Goal: Contribute content: Add original content to the website for others to see

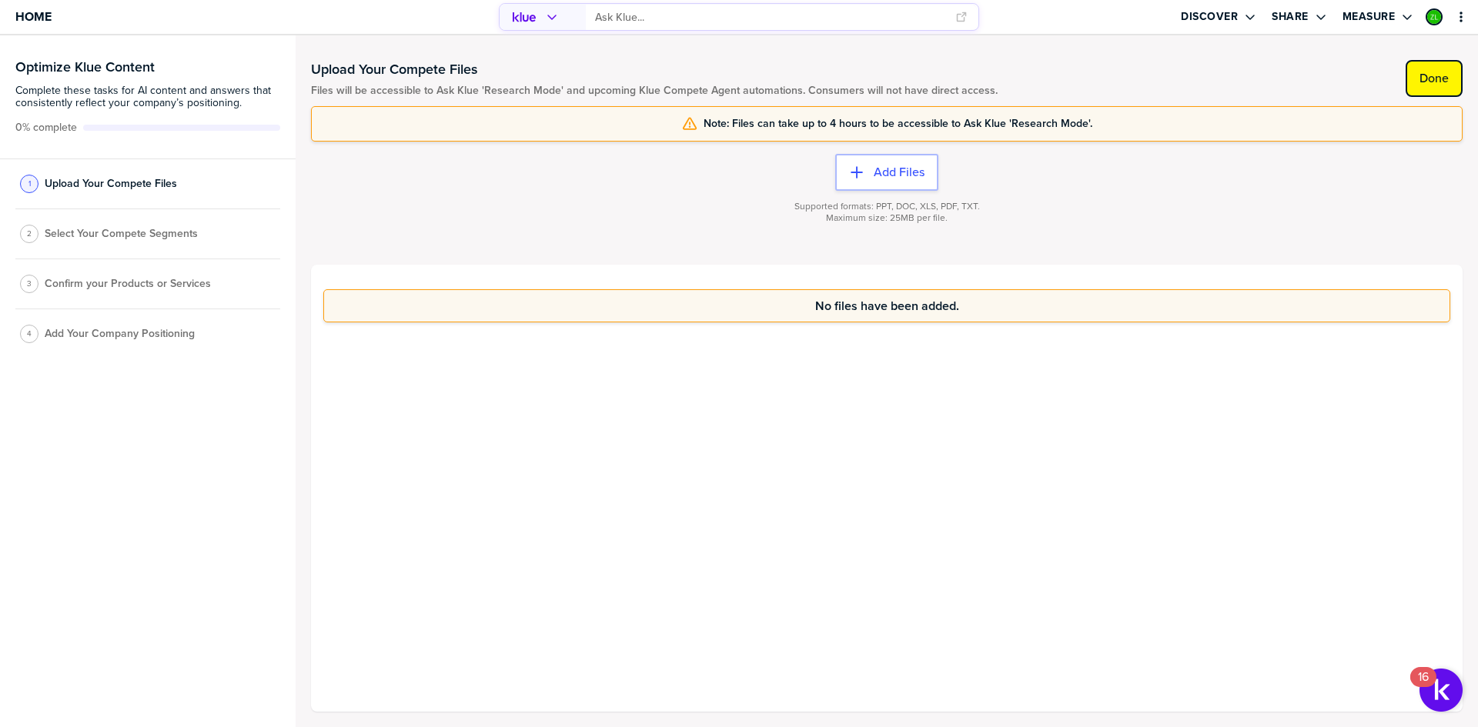
click at [1436, 90] on button "Done" at bounding box center [1434, 78] width 57 height 37
click at [129, 233] on span "Select Your Compete Segments" at bounding box center [121, 238] width 153 height 12
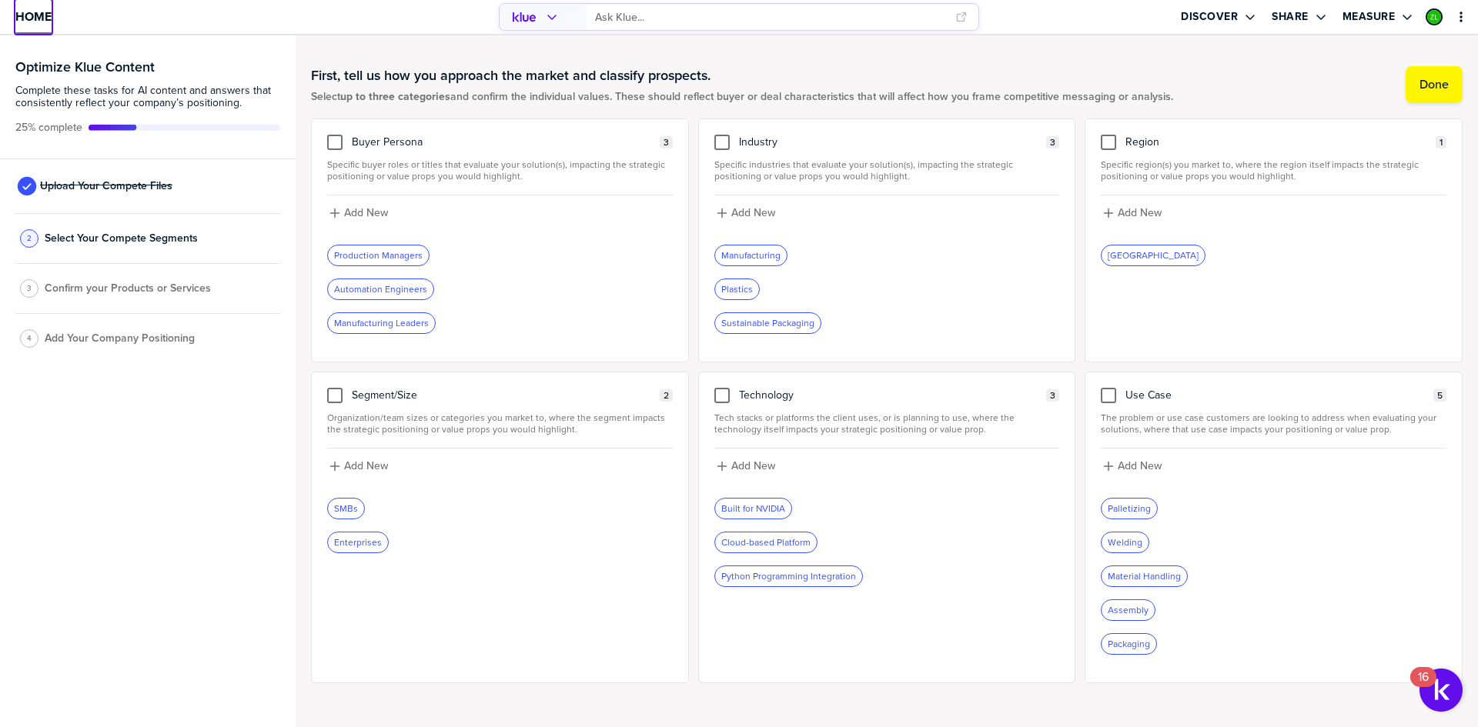
click at [15, 10] on span "Home" at bounding box center [33, 16] width 36 height 13
click at [103, 186] on span "Upload Your Compete Files" at bounding box center [106, 186] width 132 height 12
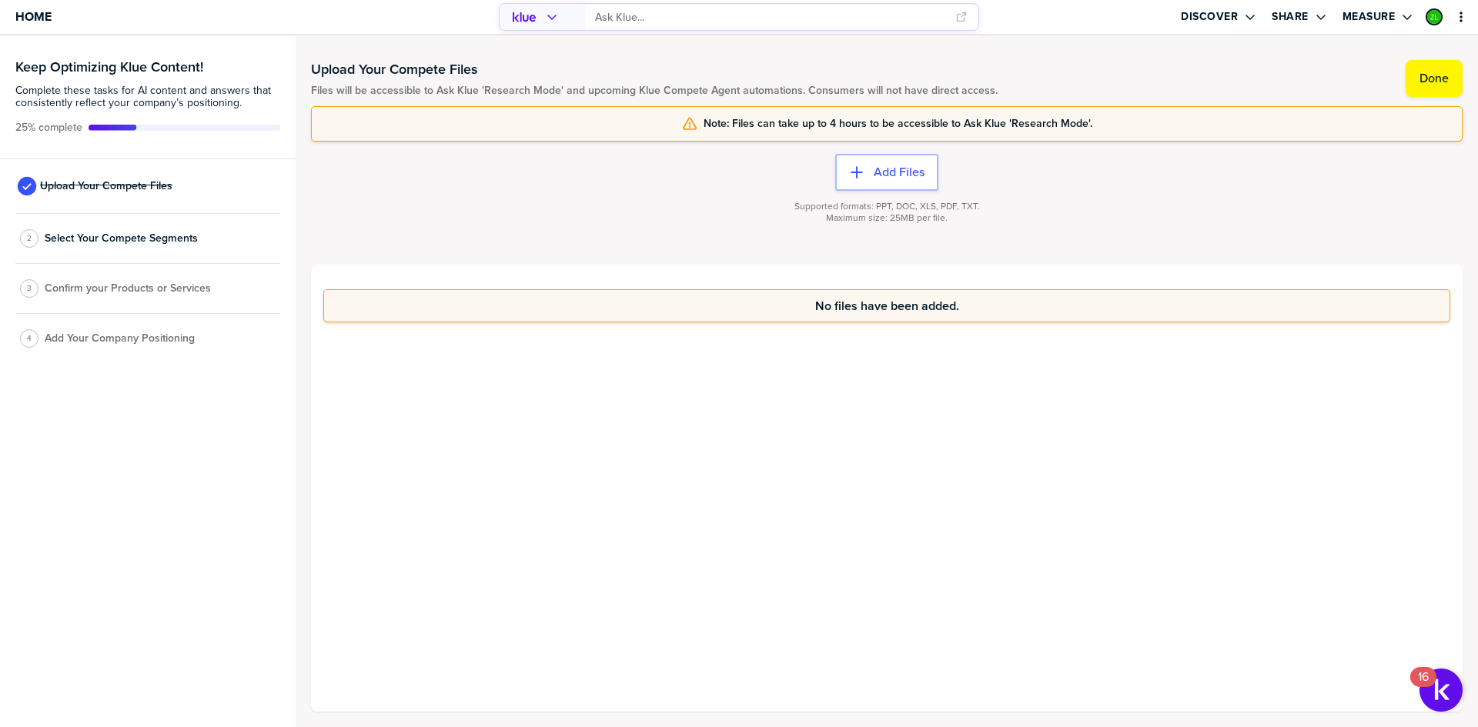
click at [88, 226] on div "2 Select Your Compete Segments" at bounding box center [147, 239] width 265 height 50
click at [685, 431] on div "No files have been added." at bounding box center [887, 488] width 1152 height 447
click at [142, 236] on span "Select Your Compete Segments" at bounding box center [121, 238] width 153 height 12
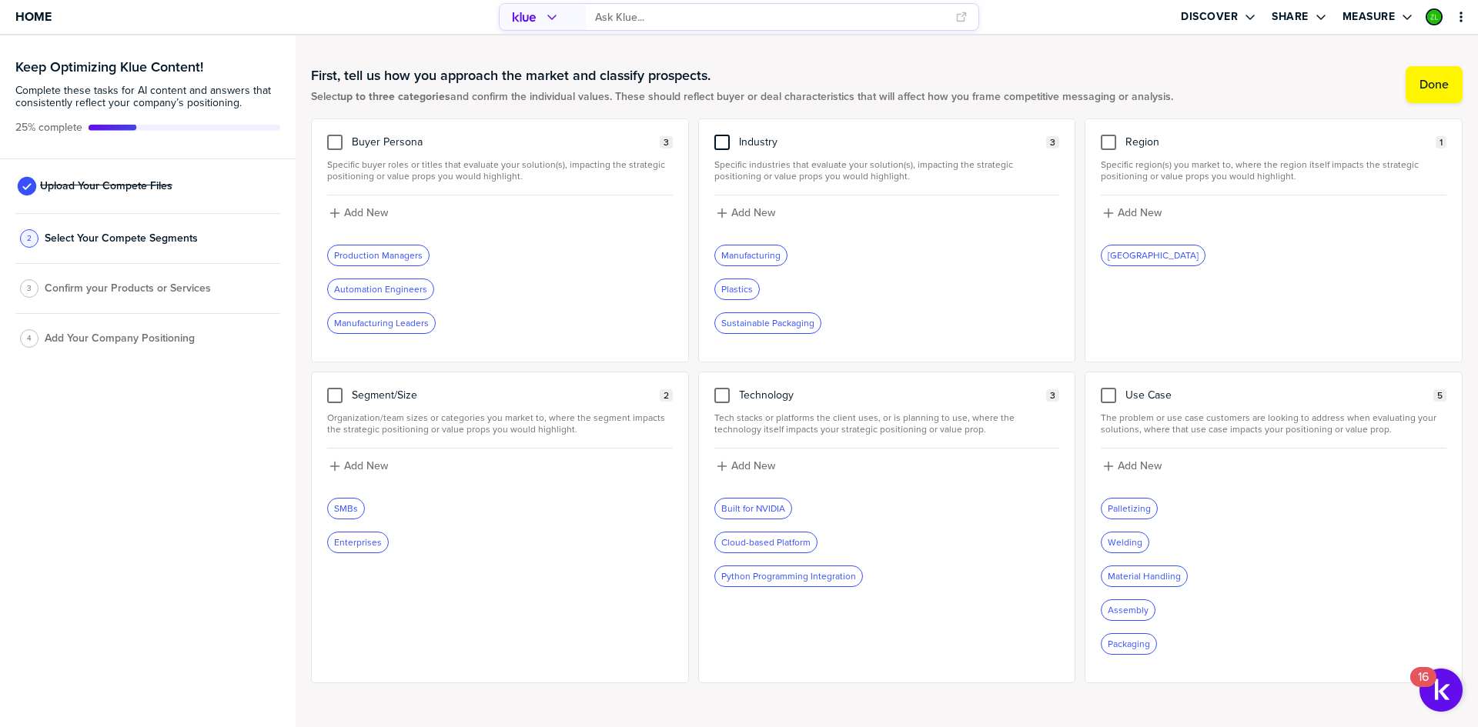
click at [715, 146] on div at bounding box center [721, 142] width 15 height 15
click at [722, 135] on input "checkbox" at bounding box center [722, 135] width 0 height 0
click at [334, 138] on div at bounding box center [334, 142] width 15 height 15
click at [335, 135] on input "checkbox" at bounding box center [335, 135] width 0 height 0
click at [1102, 148] on div at bounding box center [1108, 142] width 15 height 15
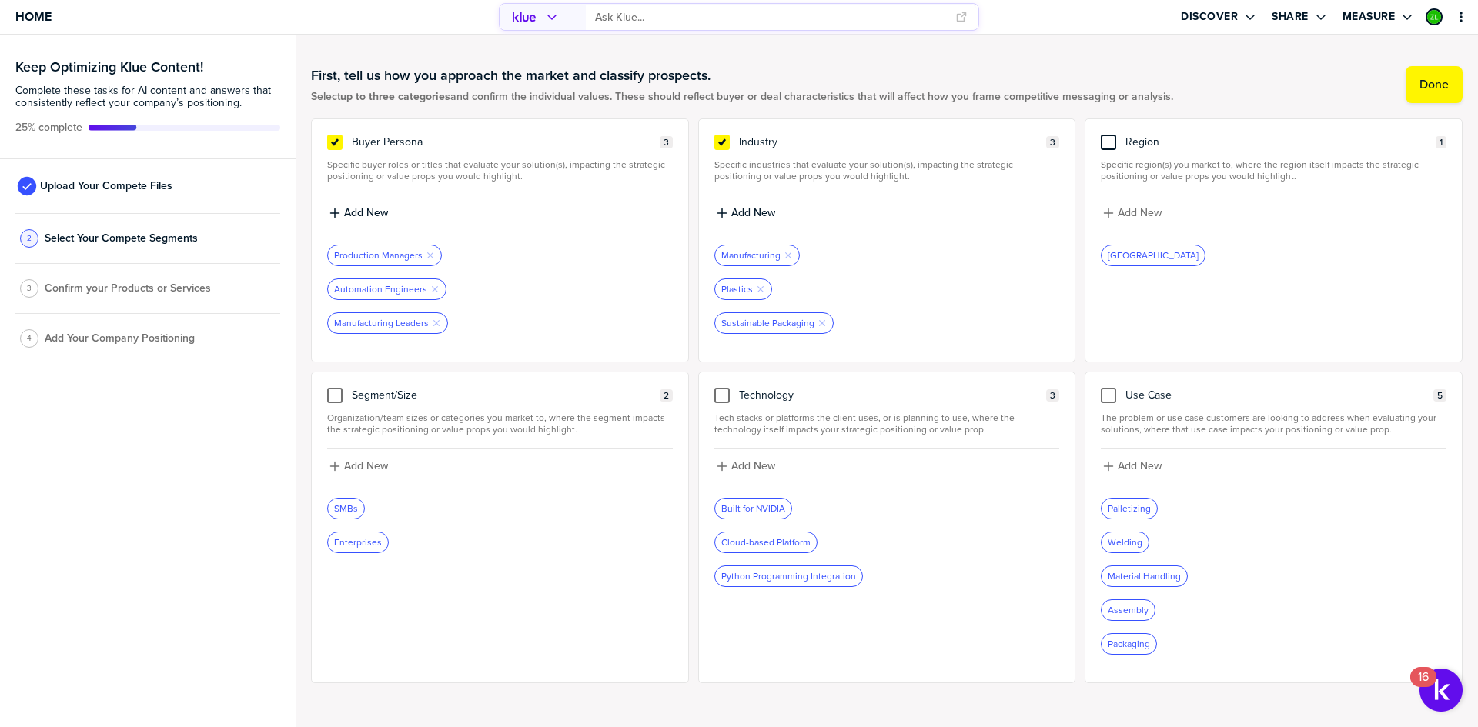
click at [1108, 135] on input "checkbox" at bounding box center [1108, 135] width 0 height 0
click at [1406, 89] on button "Done" at bounding box center [1434, 84] width 57 height 37
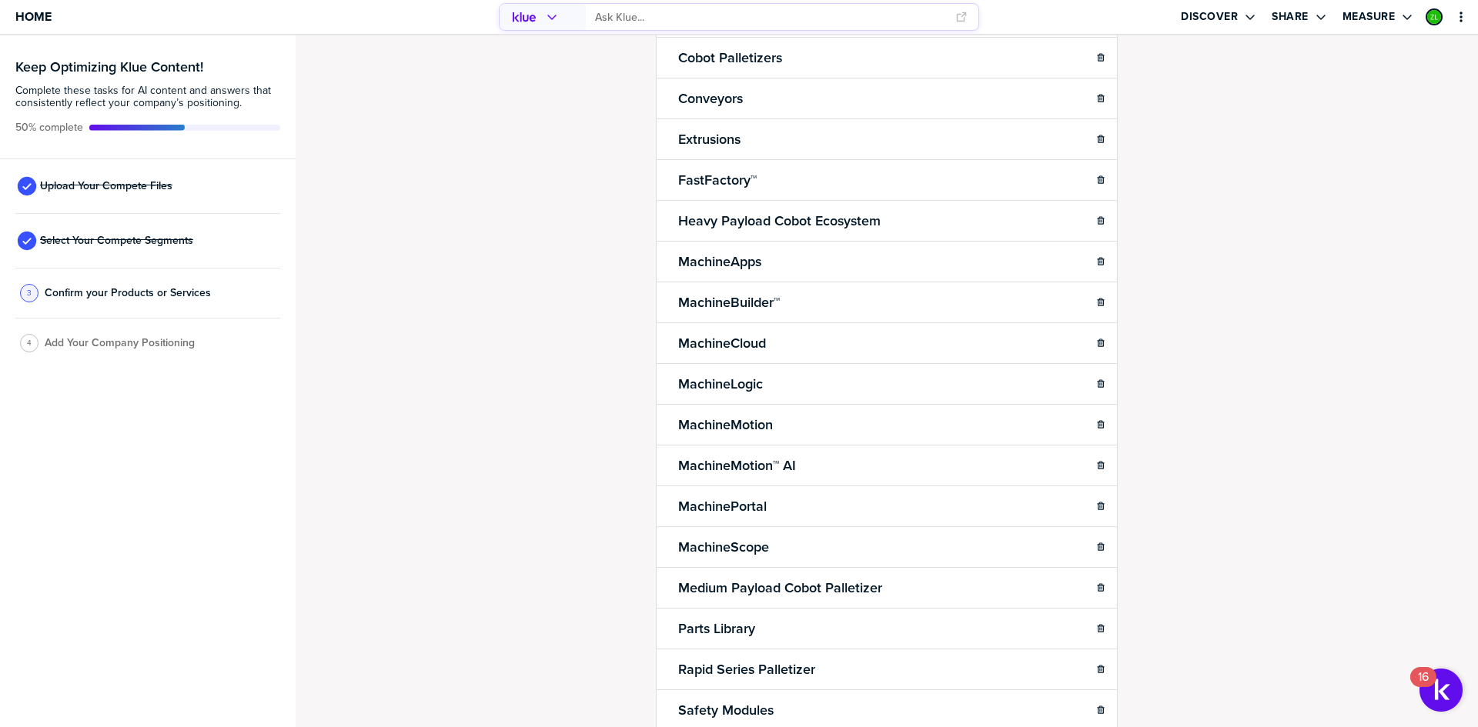
scroll to position [75, 0]
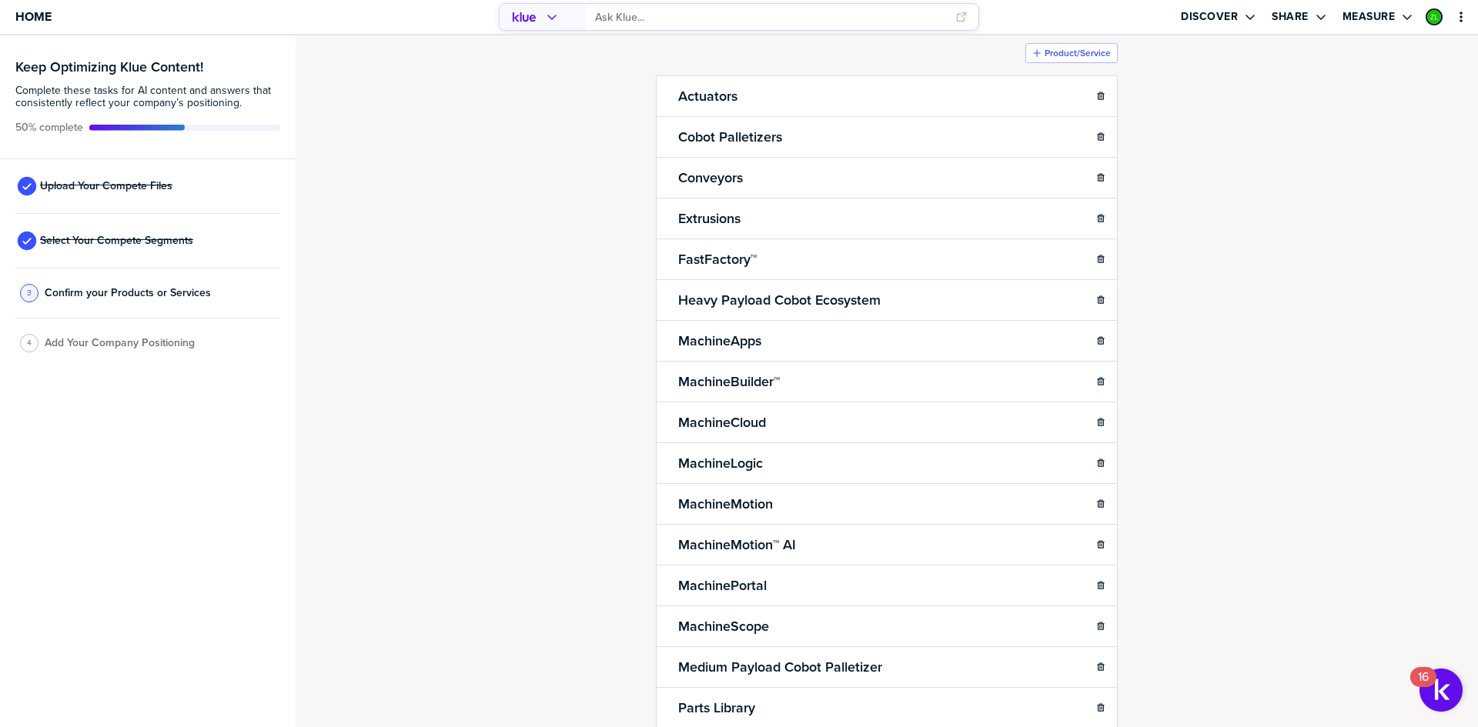
click at [135, 345] on span "Add Your Company Positioning" at bounding box center [120, 343] width 150 height 12
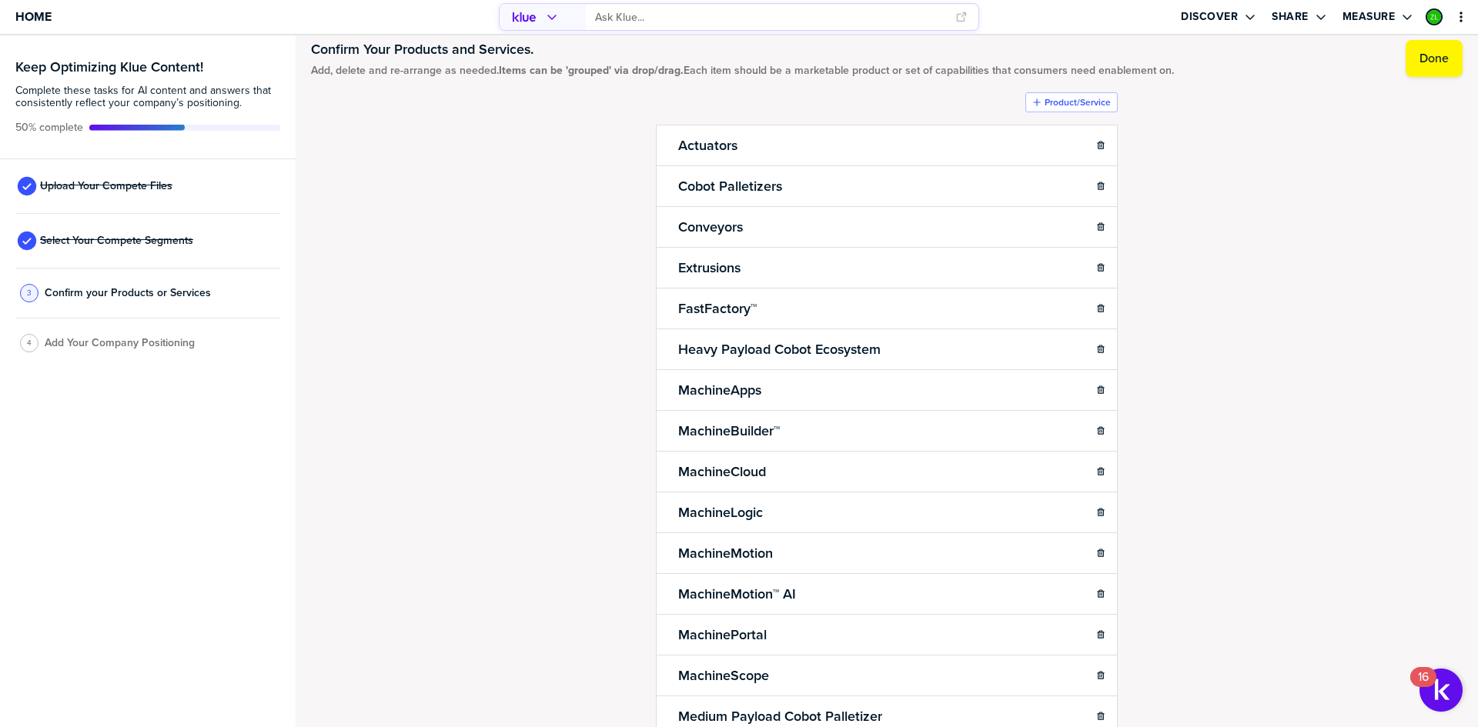
scroll to position [0, 0]
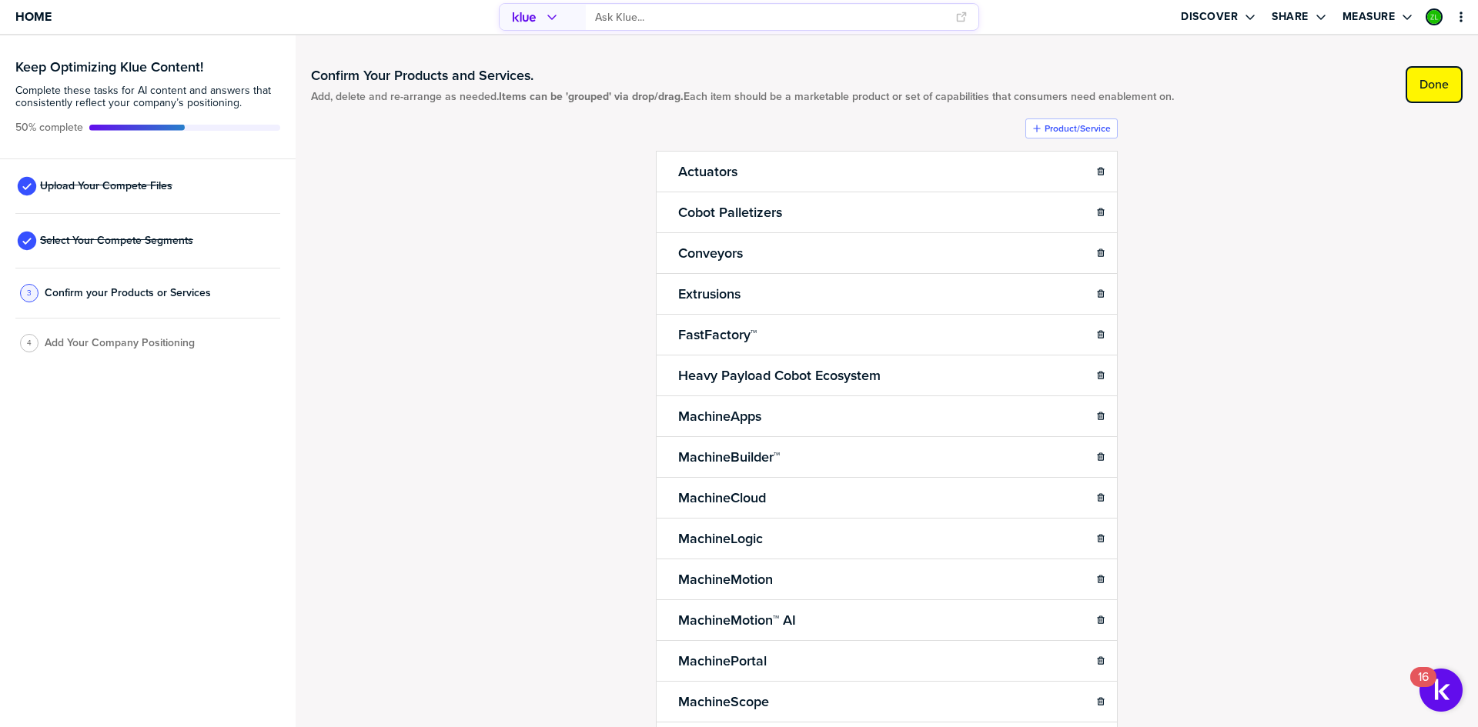
click at [1419, 84] on label "Done" at bounding box center [1433, 84] width 29 height 15
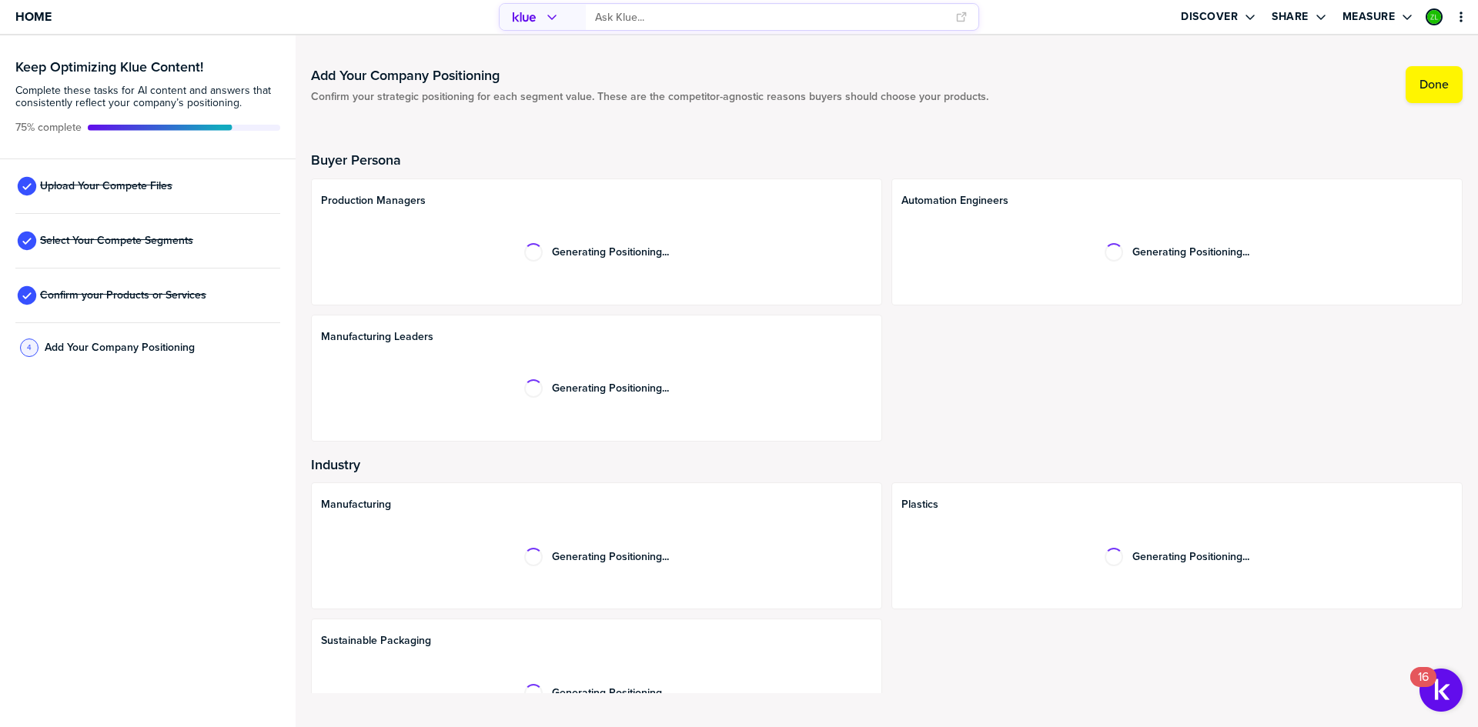
scroll to position [221, 0]
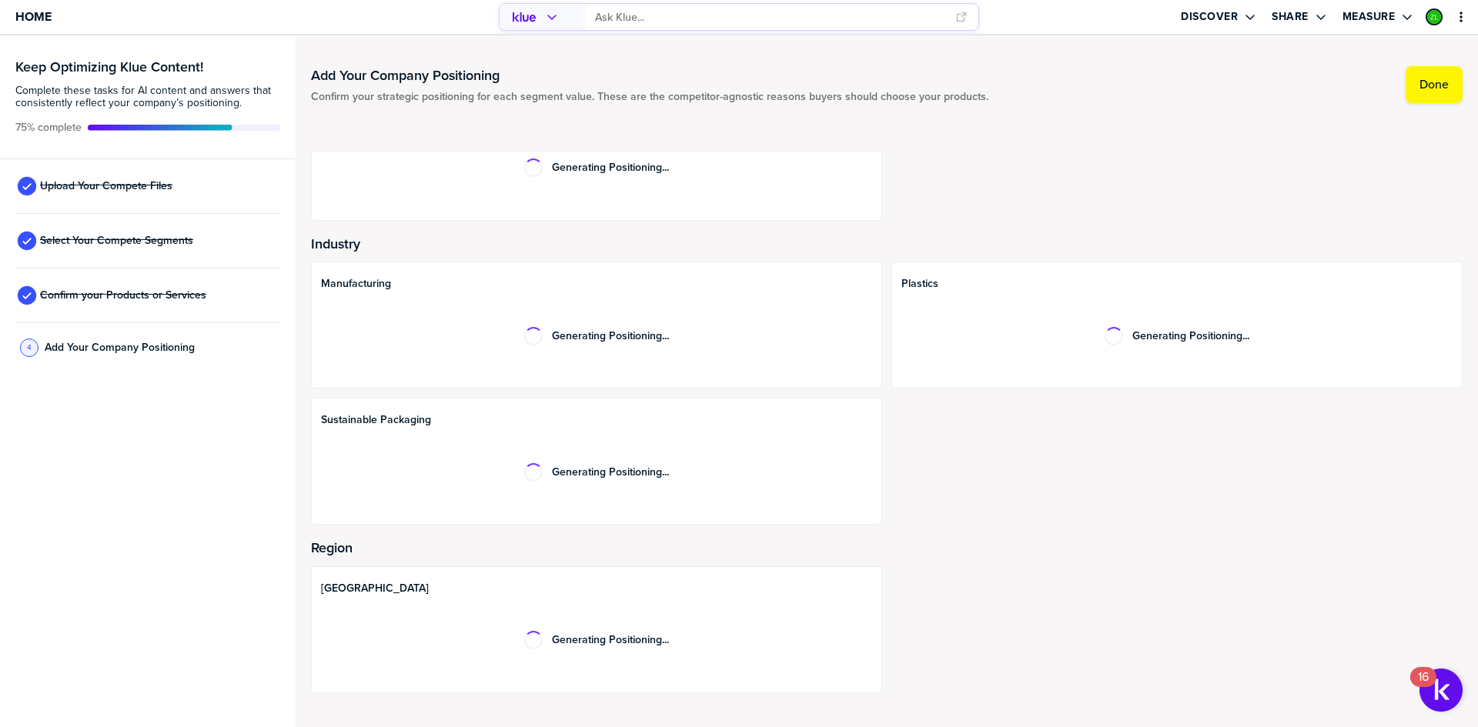
click at [495, 350] on div "Generating Positioning..." at bounding box center [596, 335] width 551 height 73
click at [474, 339] on div "Generating Positioning..." at bounding box center [596, 335] width 551 height 73
click at [655, 512] on div "Sustainable Packaging Generating Positioning..." at bounding box center [596, 461] width 571 height 127
click at [977, 630] on div "North America Generating Positioning..." at bounding box center [887, 630] width 1152 height 127
click at [969, 638] on div "North America Generating Positioning..." at bounding box center [887, 630] width 1152 height 127
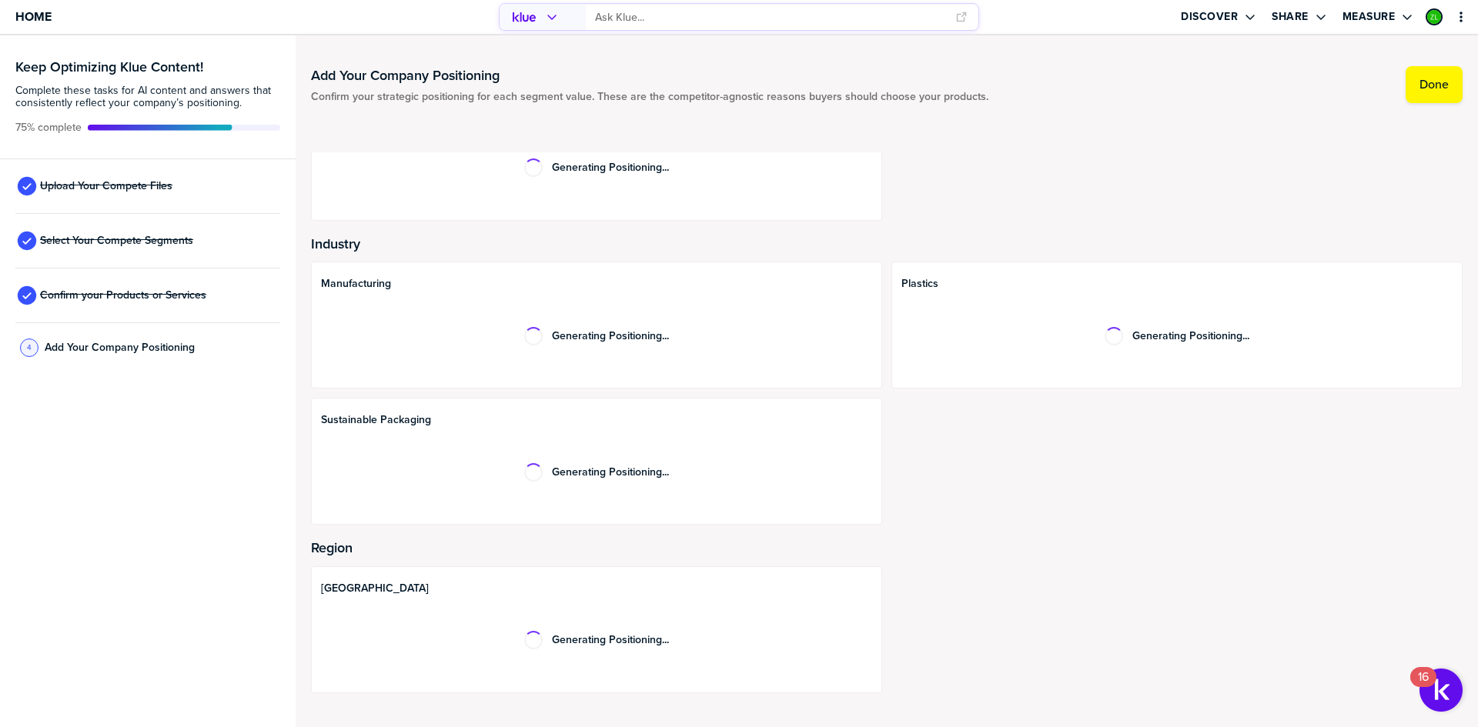
click at [980, 630] on div "North America Generating Positioning..." at bounding box center [887, 630] width 1152 height 127
click at [982, 629] on div "North America Generating Positioning..." at bounding box center [887, 630] width 1152 height 127
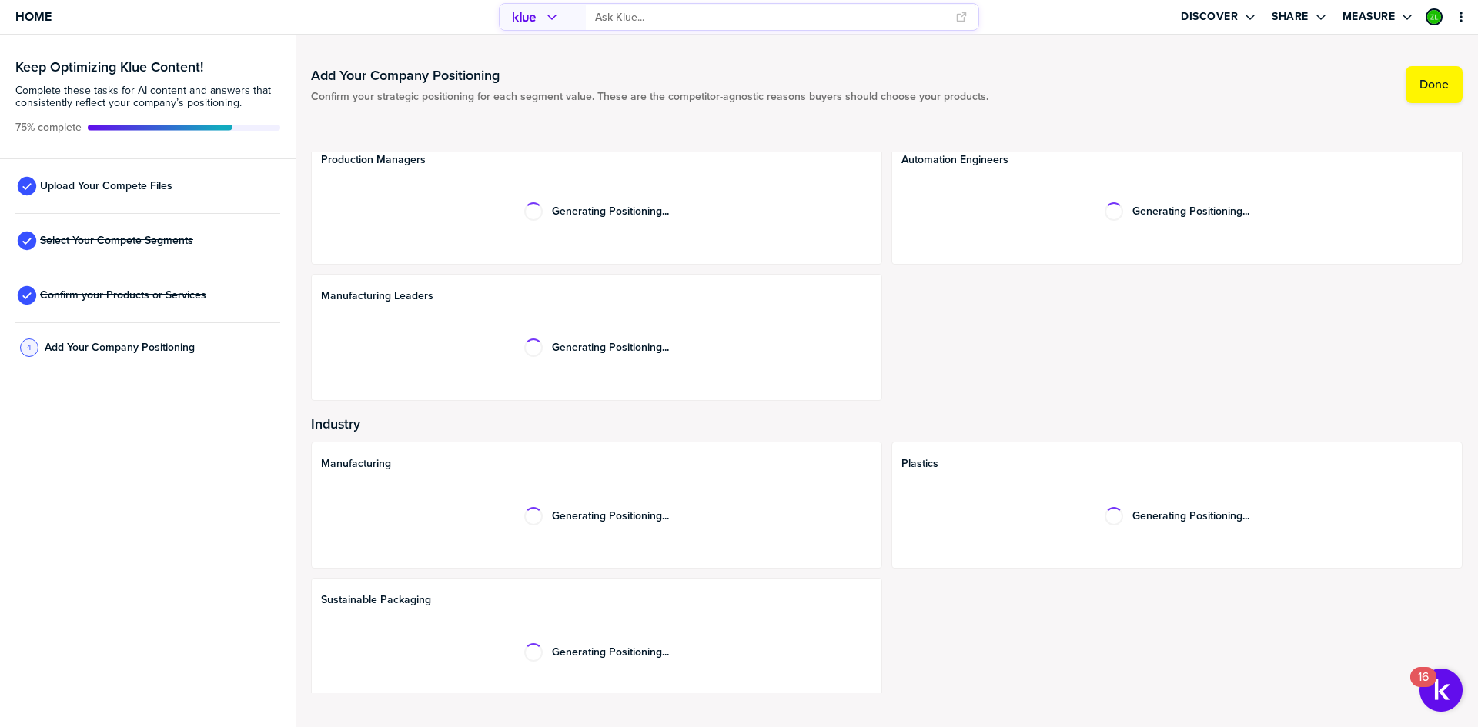
scroll to position [0, 0]
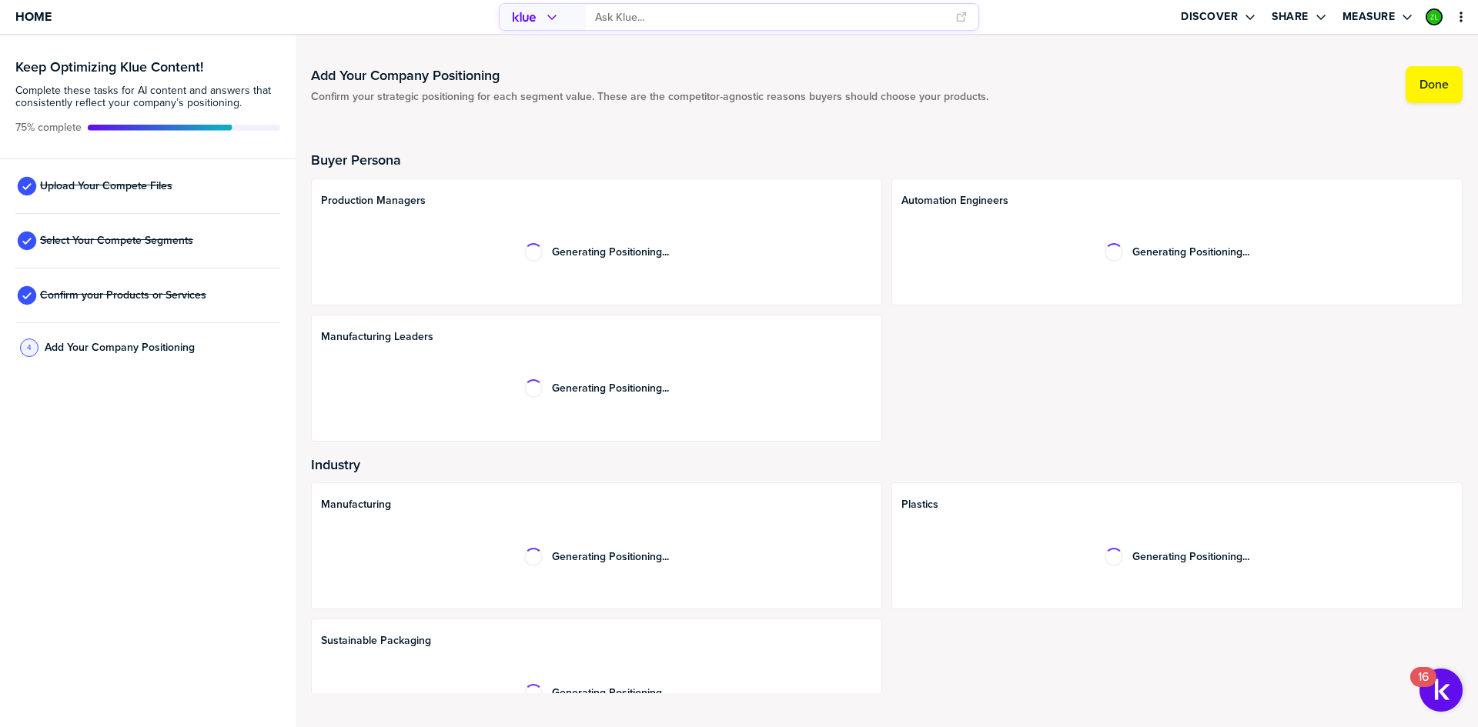
click at [675, 9] on input "primary" at bounding box center [770, 17] width 351 height 25
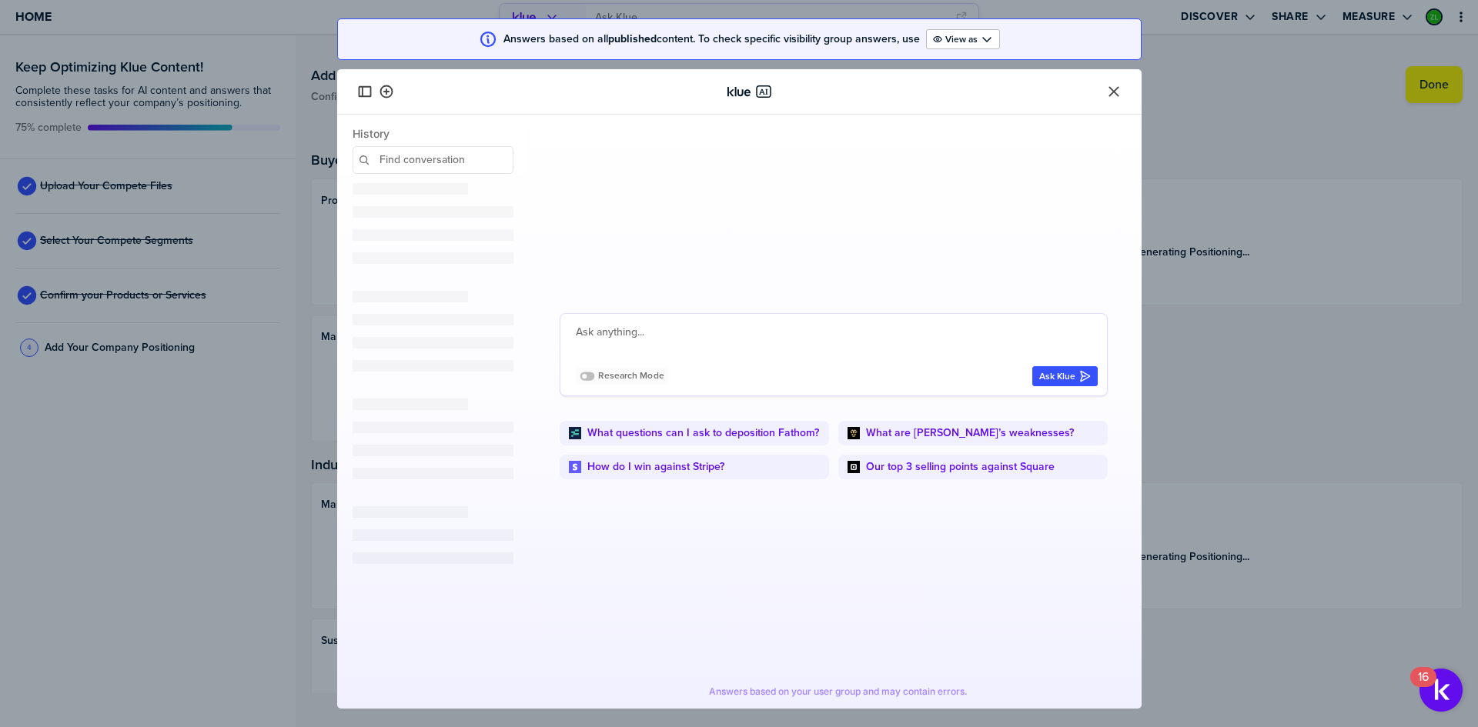
click at [627, 333] on textarea at bounding box center [837, 341] width 522 height 37
click at [633, 339] on textarea at bounding box center [837, 341] width 522 height 37
click at [633, 330] on textarea at bounding box center [837, 341] width 522 height 37
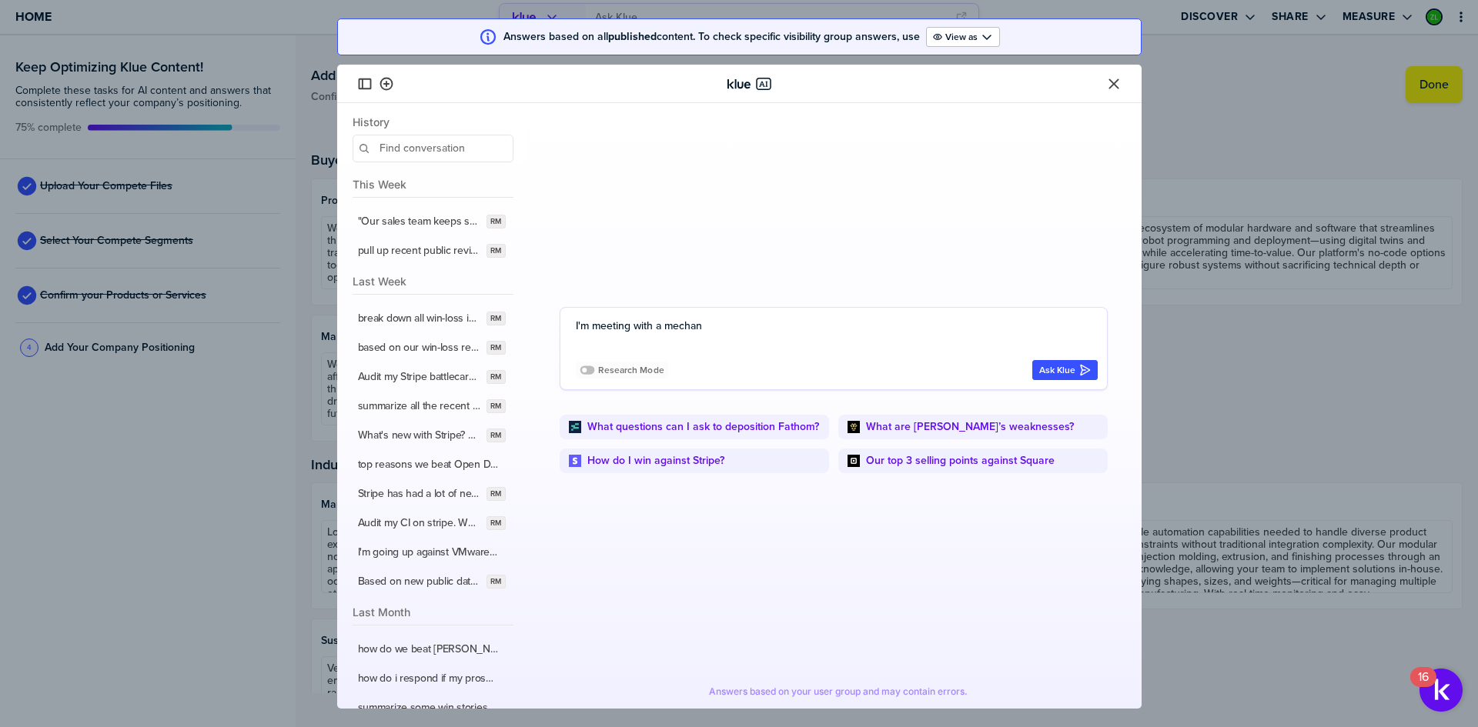
type textarea "I'm meeting with a mechani"
click at [1111, 85] on icon "Close" at bounding box center [1113, 83] width 15 height 15
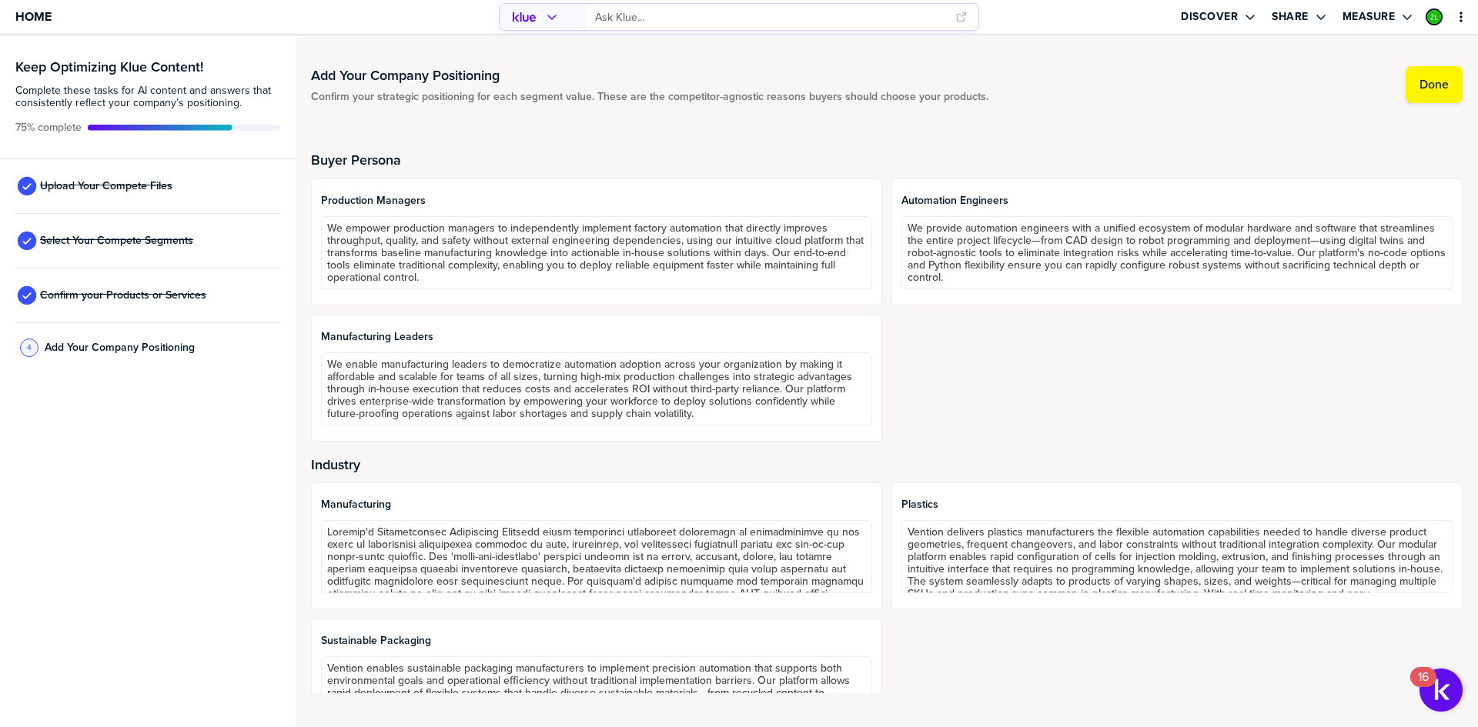
click at [611, 124] on div "Buyer Persona Production Managers We empower production managers to independent…" at bounding box center [887, 415] width 1152 height 593
click at [43, 22] on span "Home" at bounding box center [33, 16] width 36 height 13
